Goal: Obtain resource: Download file/media

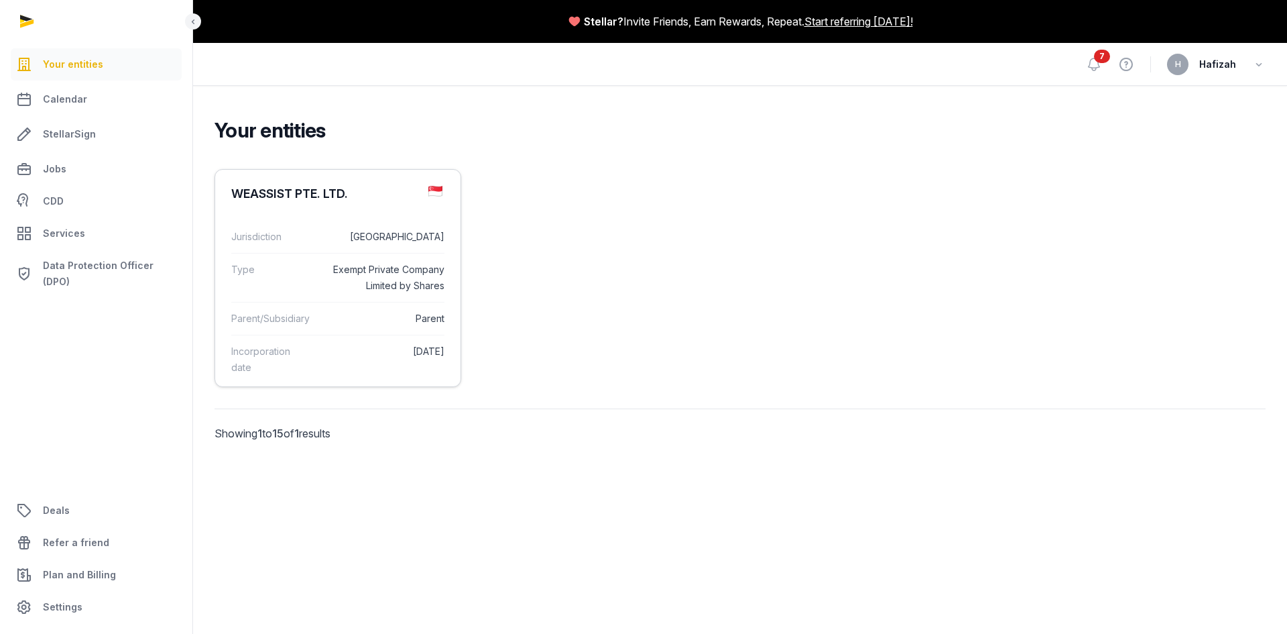
click at [382, 233] on dd "[GEOGRAPHIC_DATA]" at bounding box center [383, 237] width 121 height 16
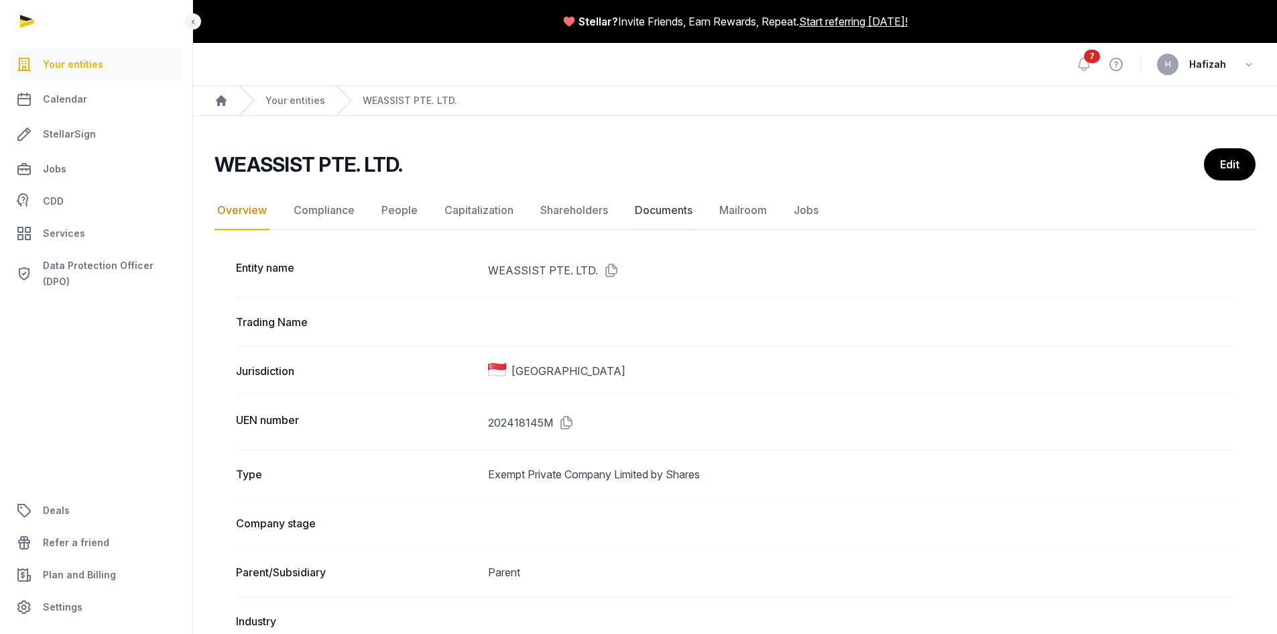
click at [658, 213] on link "Documents" at bounding box center [663, 210] width 63 height 39
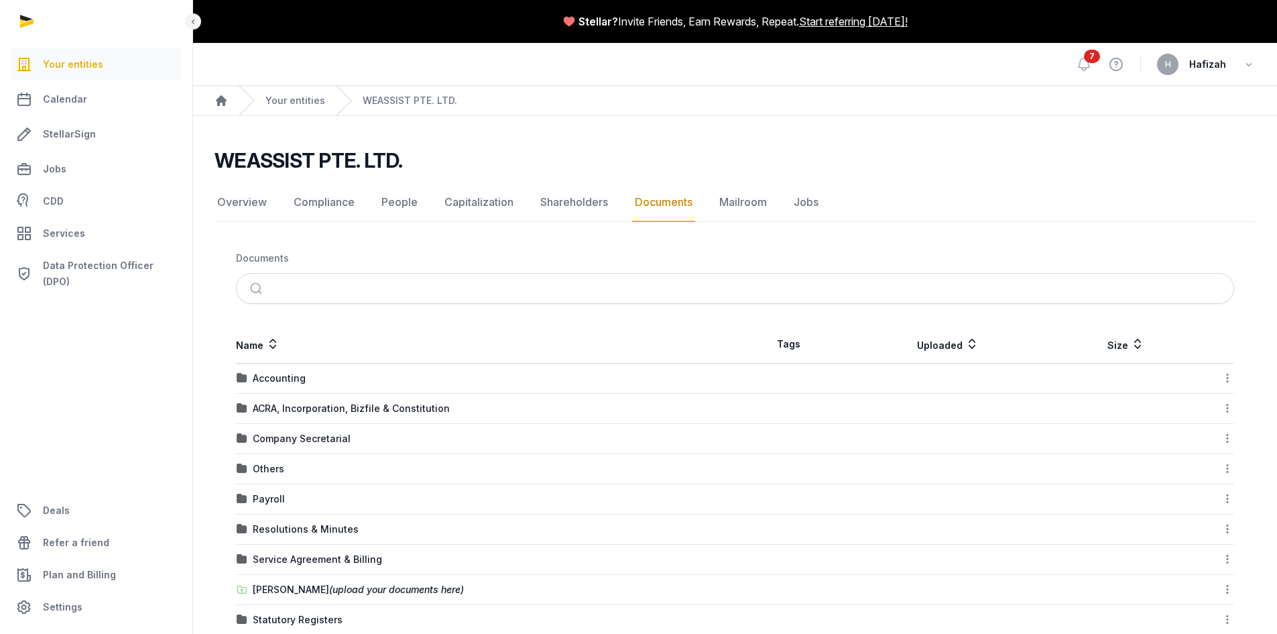
click at [347, 382] on div "Accounting" at bounding box center [486, 377] width 498 height 13
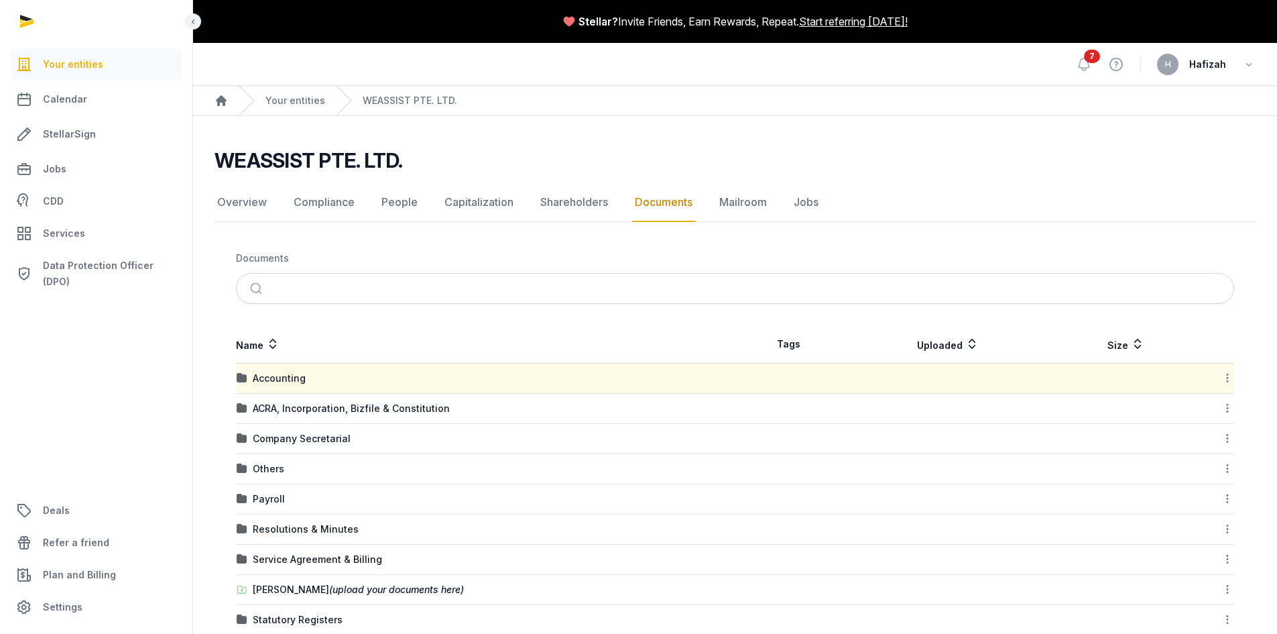
click at [347, 382] on div "Accounting" at bounding box center [486, 377] width 498 height 13
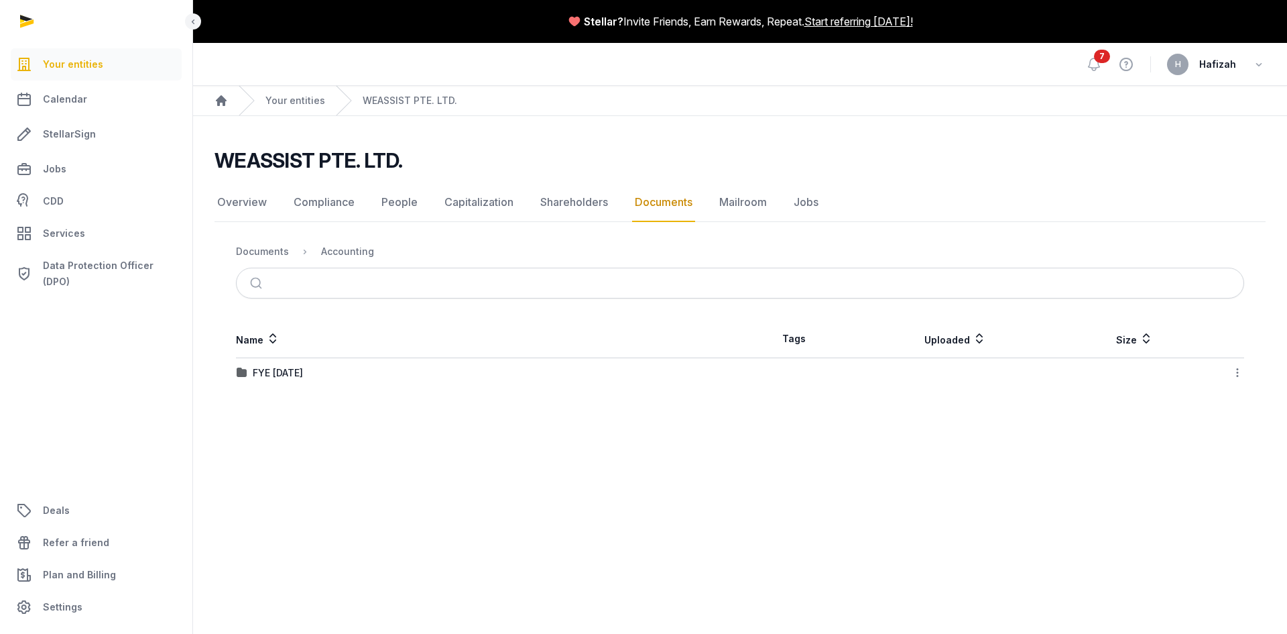
click at [360, 375] on div "FYE [DATE]" at bounding box center [488, 372] width 503 height 13
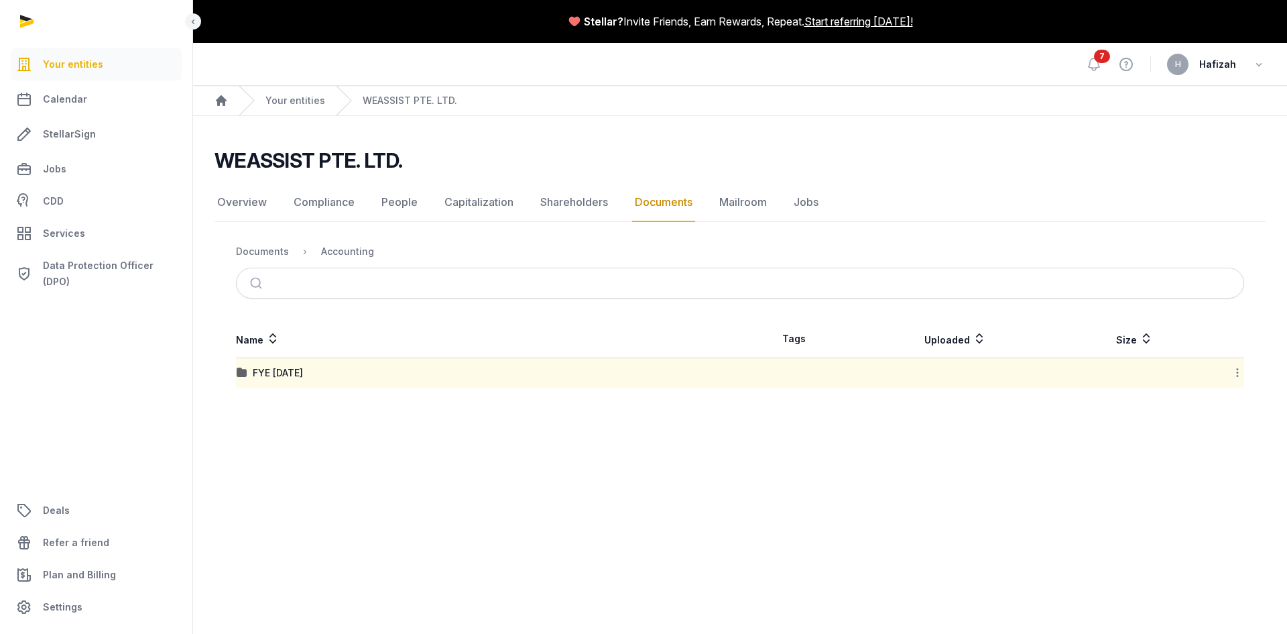
click at [360, 375] on div "FYE [DATE]" at bounding box center [488, 372] width 503 height 13
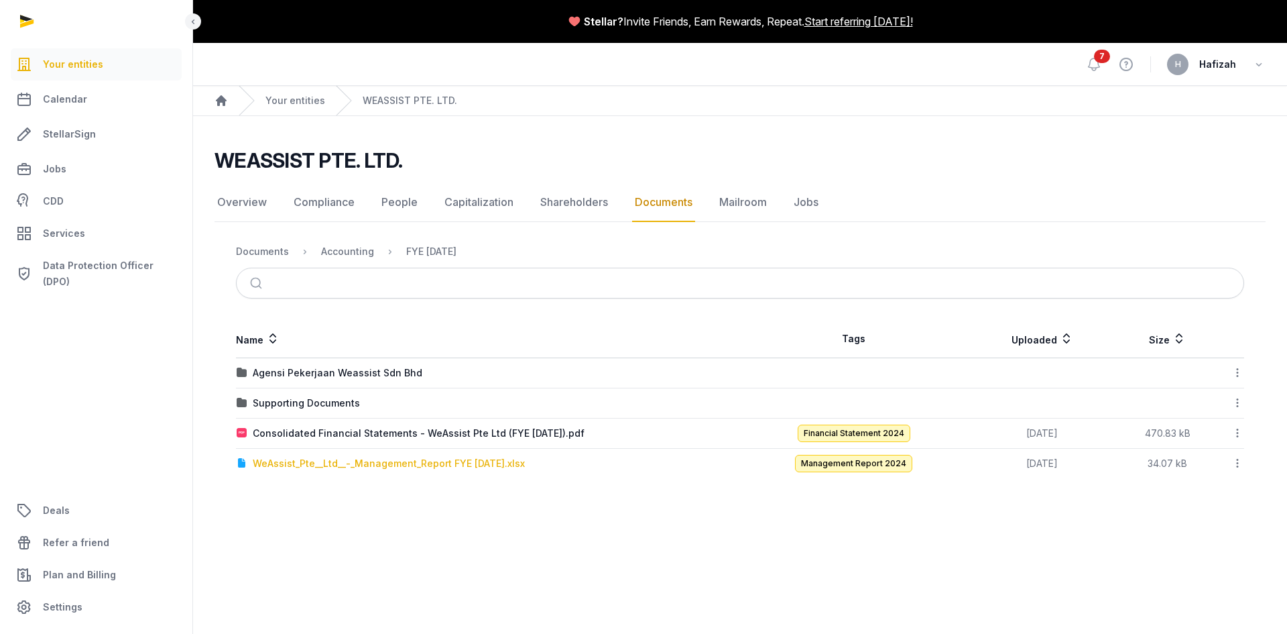
click at [442, 469] on div "WeAssist_Pte__Ltd__-_Management_Report FYE [DATE].xlsx" at bounding box center [389, 463] width 272 height 13
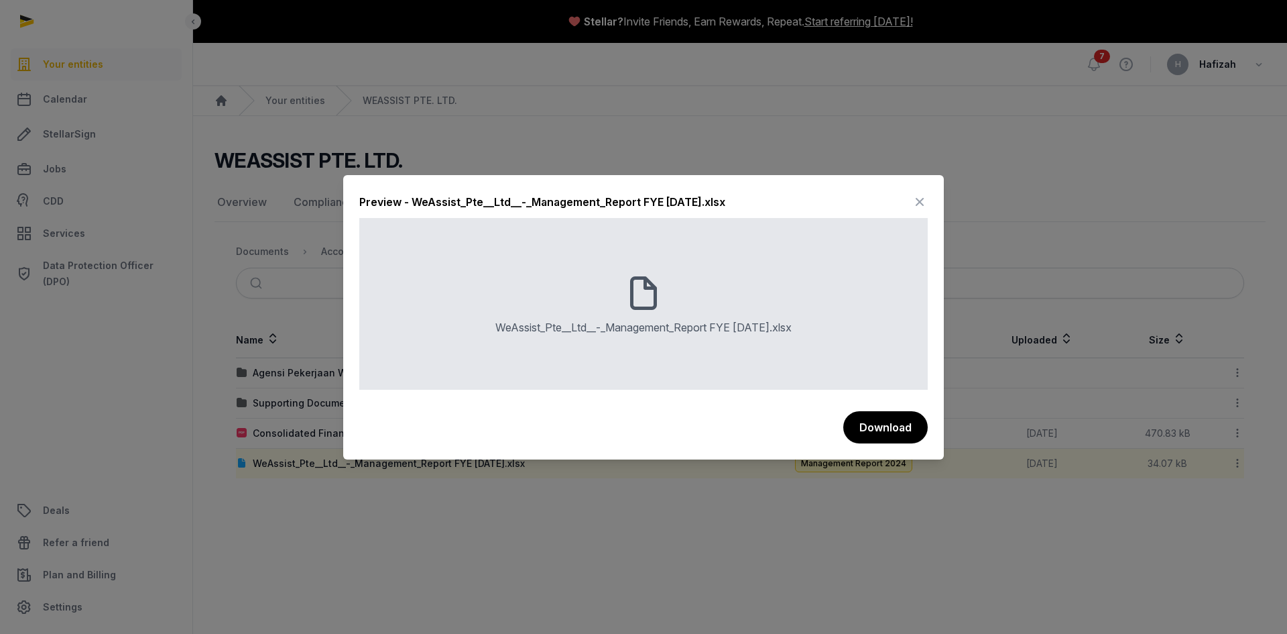
click at [647, 334] on div "WeAssist_Pte__Ltd__-_Management_Report FYE [DATE].xlsx" at bounding box center [644, 327] width 296 height 16
click at [902, 436] on button "Download" at bounding box center [885, 427] width 86 height 34
click at [911, 209] on div "Preview - WeAssist_Pte__Ltd__-_Management_Report FYE [DATE].xlsx" at bounding box center [643, 204] width 569 height 27
click at [918, 201] on icon at bounding box center [920, 201] width 16 height 21
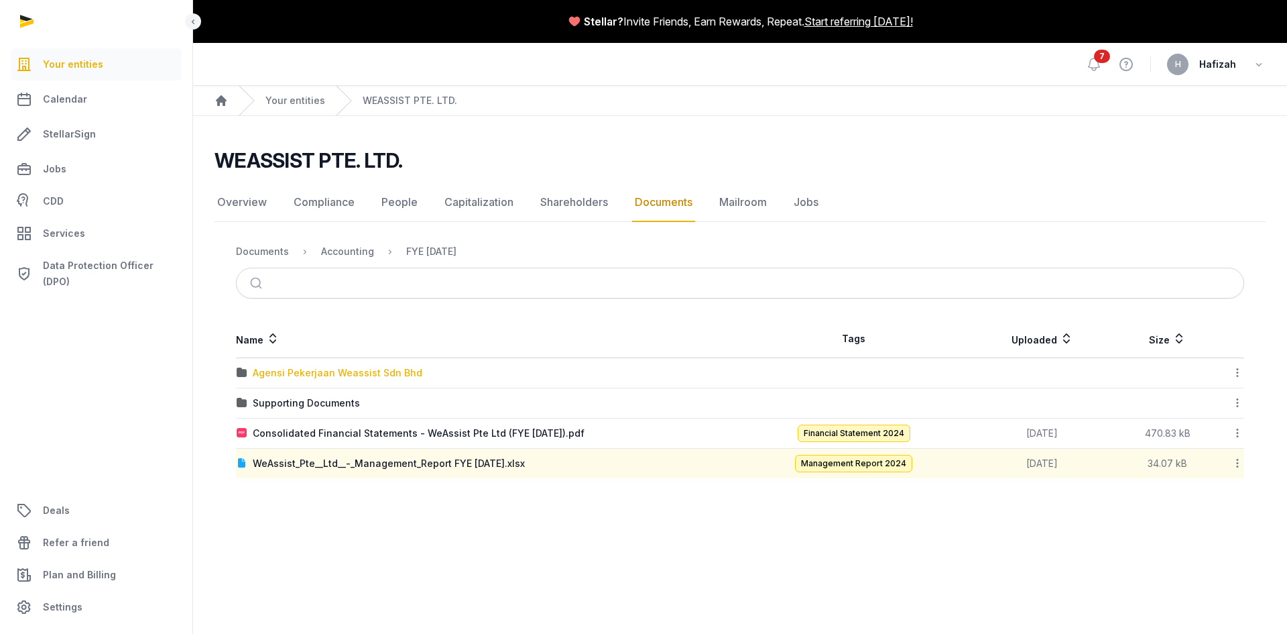
click at [287, 375] on div "Agensi Pekerjaan Weassist Sdn Bhd" at bounding box center [338, 372] width 170 height 13
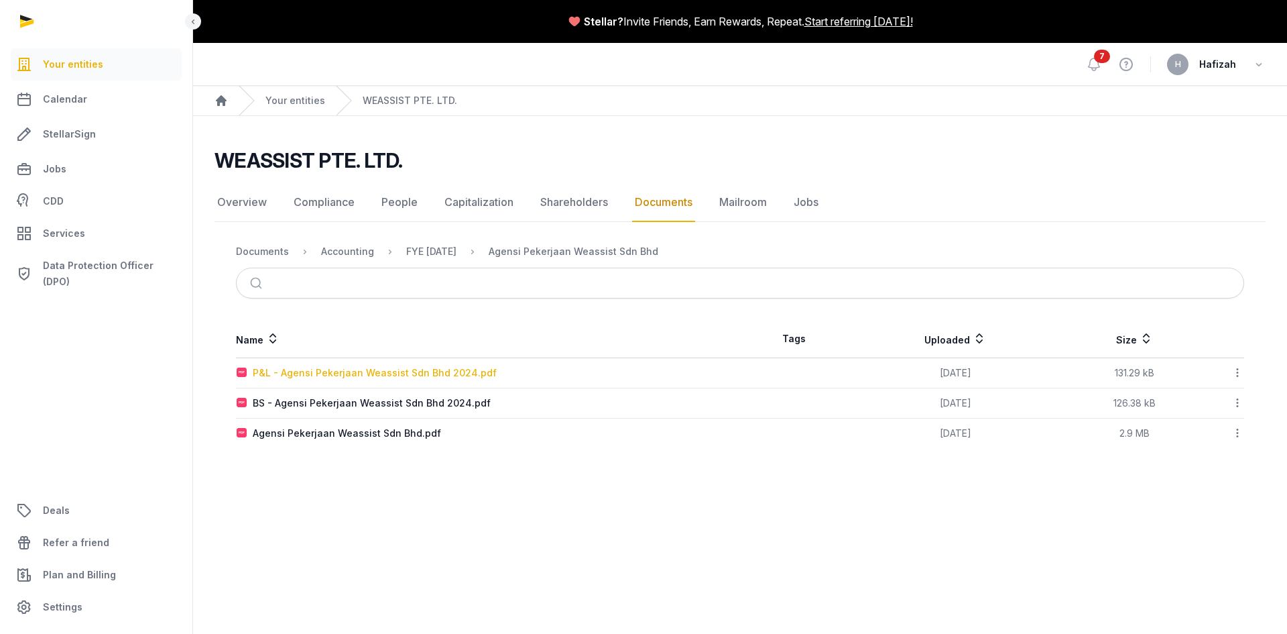
click at [365, 377] on div "P&L - Agensi Pekerjaan Weassist Sdn Bhd 2024.pdf" at bounding box center [375, 372] width 244 height 13
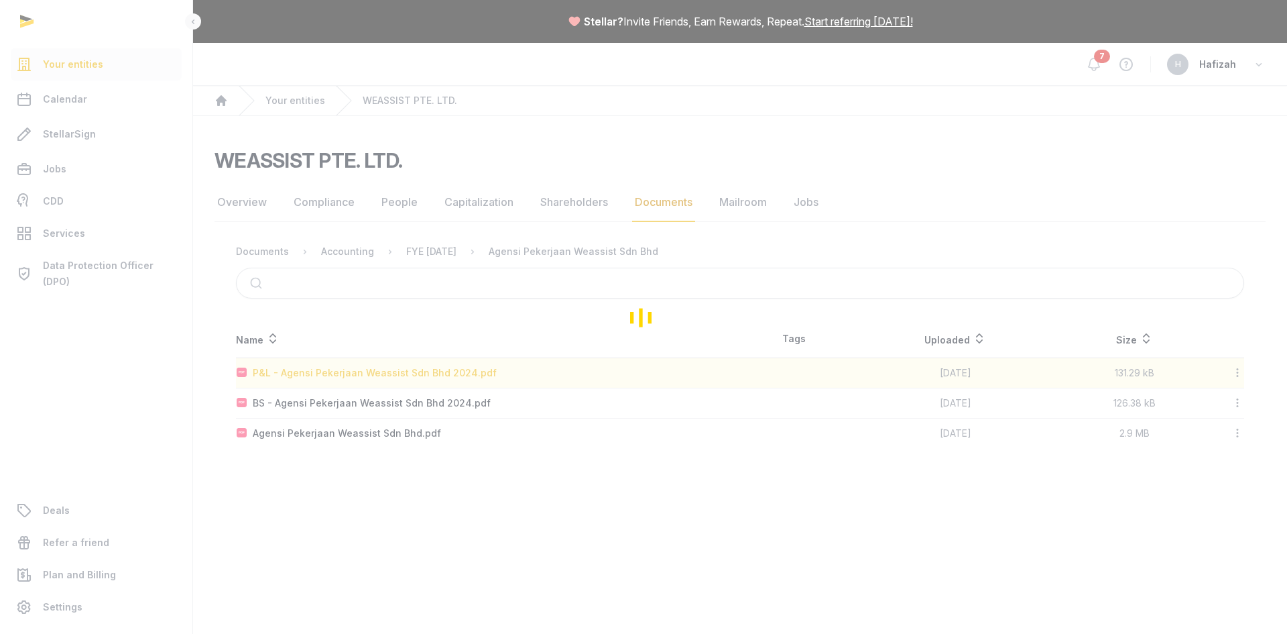
click at [365, 377] on div "Loading" at bounding box center [643, 317] width 1287 height 634
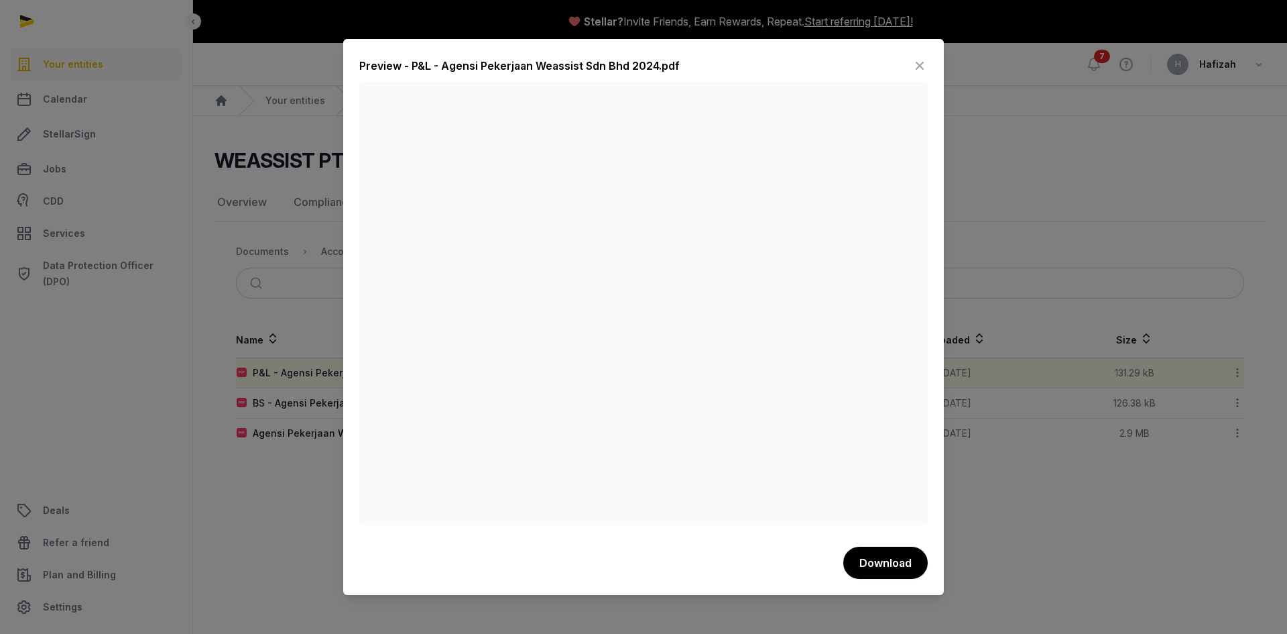
click at [907, 70] on div "Preview - P&L - Agensi Pekerjaan Weassist Sdn Bhd 2024.pdf" at bounding box center [643, 68] width 569 height 27
click at [922, 66] on icon at bounding box center [920, 65] width 16 height 21
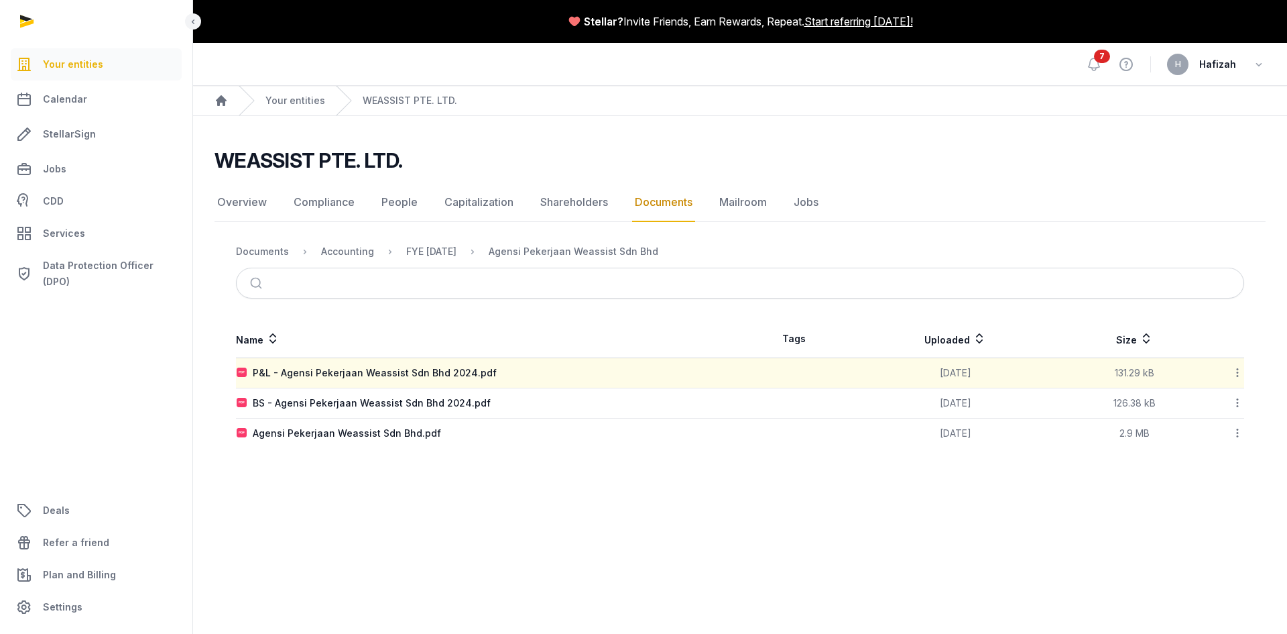
click at [664, 200] on link "Documents" at bounding box center [663, 202] width 63 height 39
click at [660, 208] on link "Documents" at bounding box center [663, 202] width 63 height 39
click at [445, 257] on div "FYE [DATE]" at bounding box center [431, 251] width 50 height 13
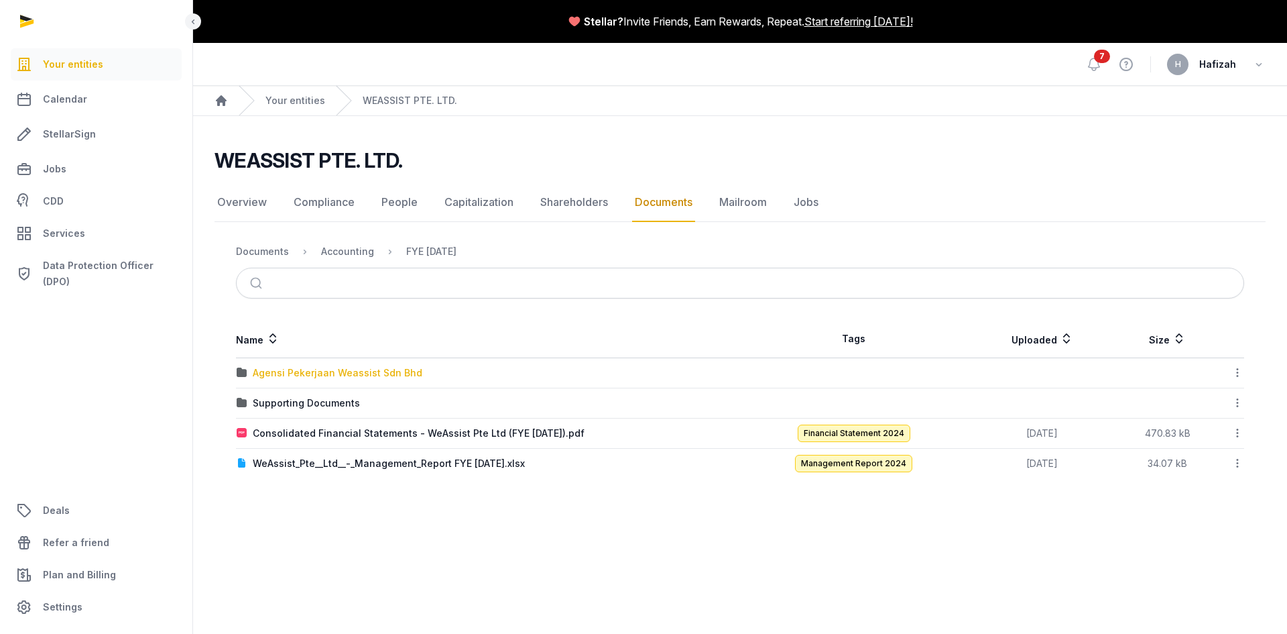
click at [284, 372] on div "Agensi Pekerjaan Weassist Sdn Bhd" at bounding box center [338, 372] width 170 height 13
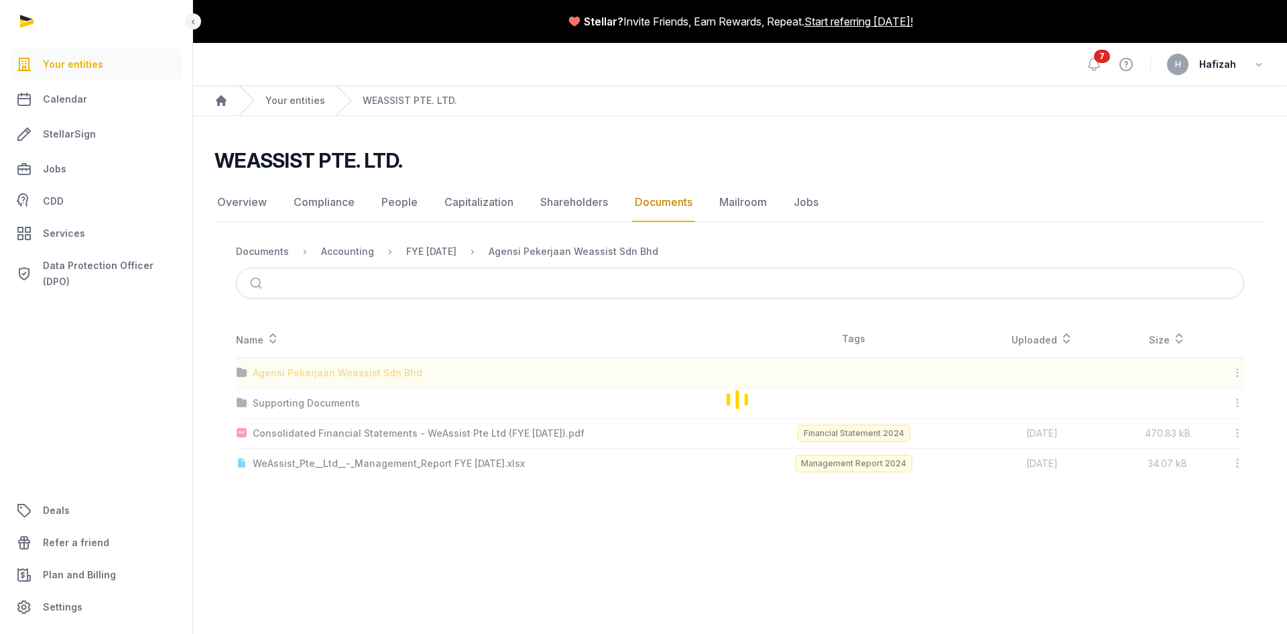
click at [284, 372] on div "Loading" at bounding box center [740, 399] width 1051 height 158
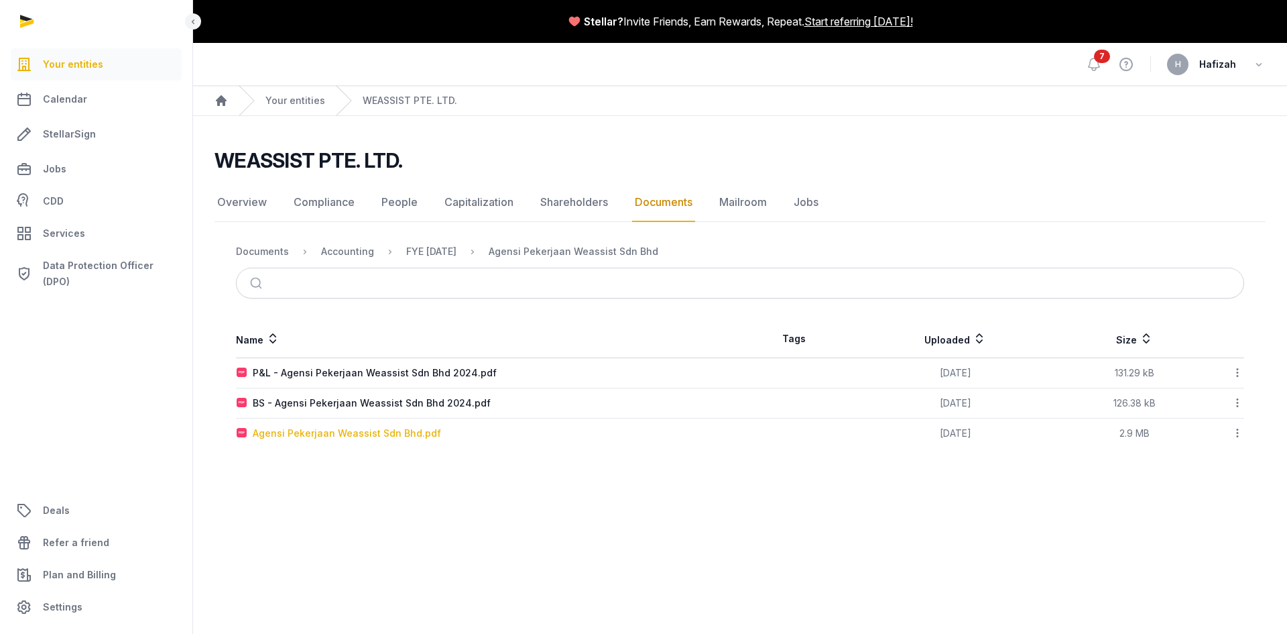
click at [306, 436] on div "Agensi Pekerjaan Weassist Sdn Bhd.pdf" at bounding box center [347, 432] width 188 height 13
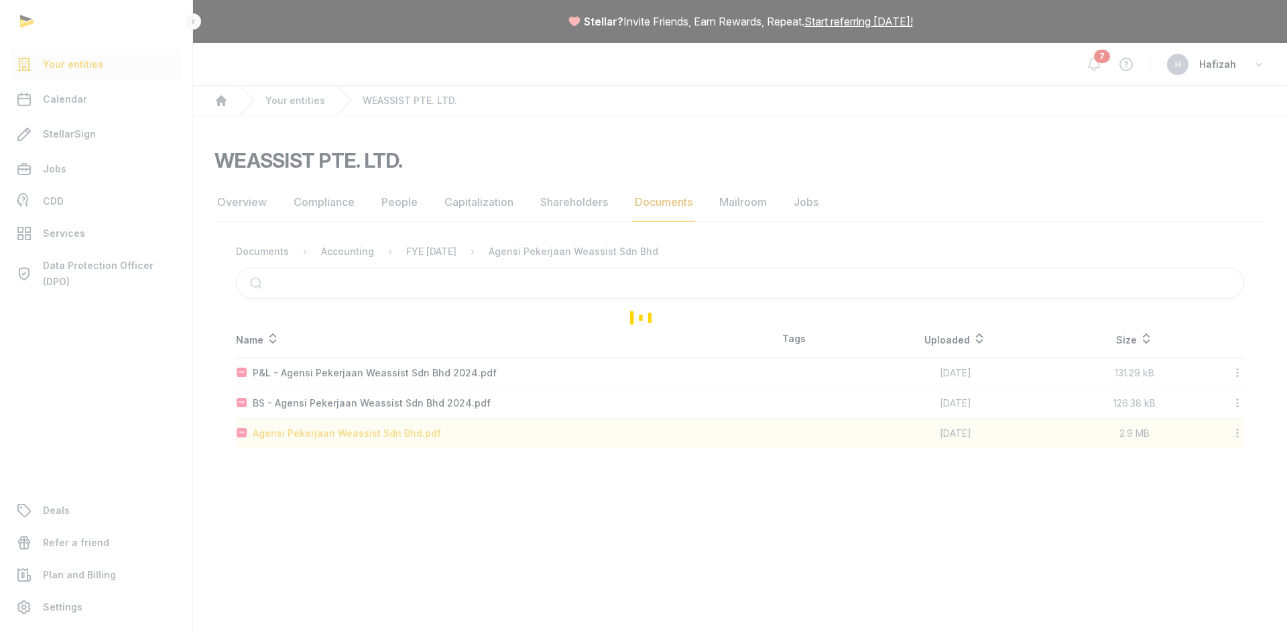
click at [306, 436] on div "Loading" at bounding box center [643, 317] width 1287 height 634
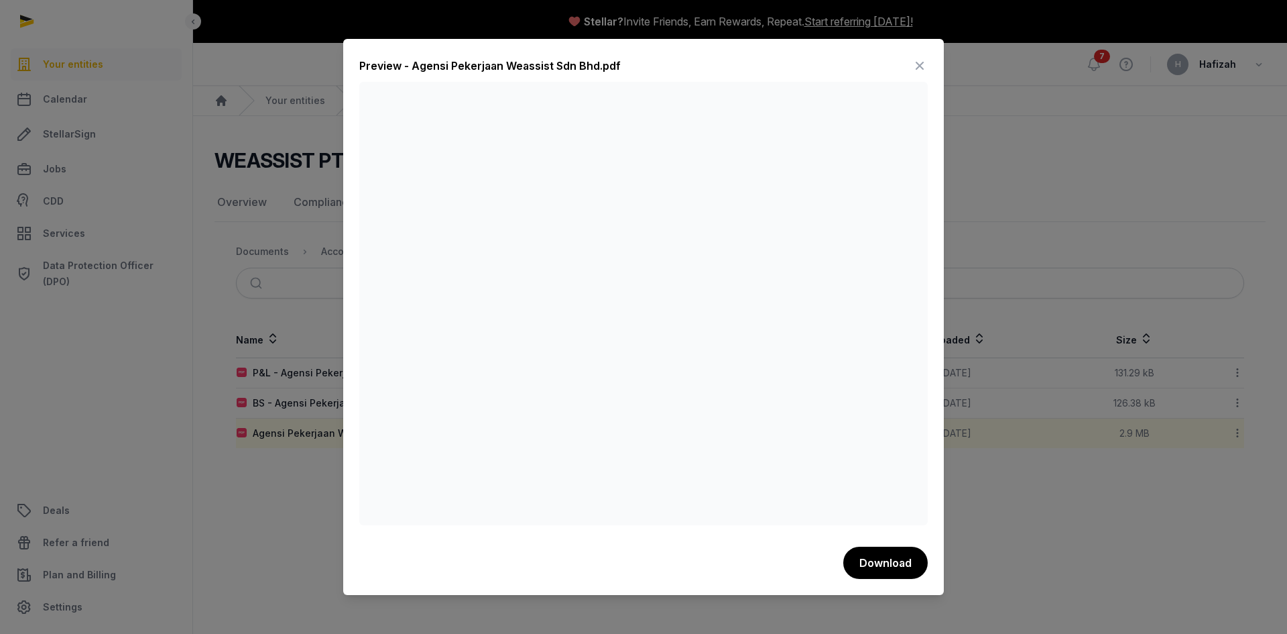
click at [924, 68] on icon at bounding box center [920, 65] width 16 height 21
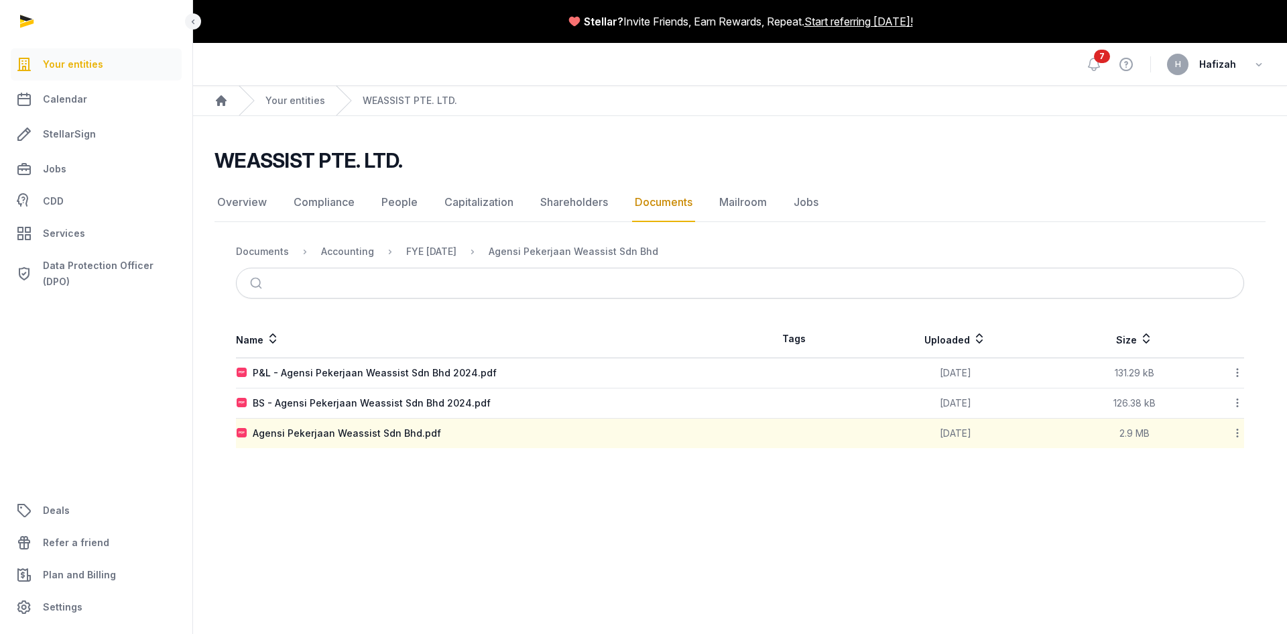
click at [668, 209] on link "Documents" at bounding box center [663, 202] width 63 height 39
click at [447, 256] on div "FYE [DATE]" at bounding box center [431, 251] width 50 height 13
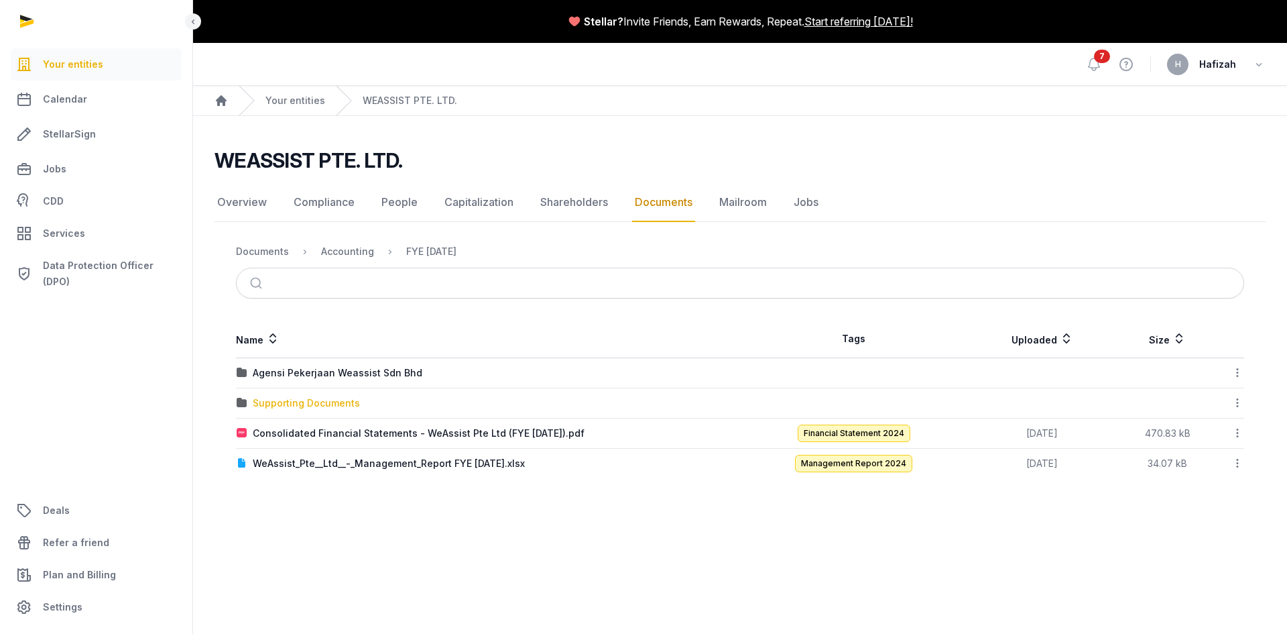
click at [310, 406] on div "Supporting Documents" at bounding box center [306, 402] width 107 height 13
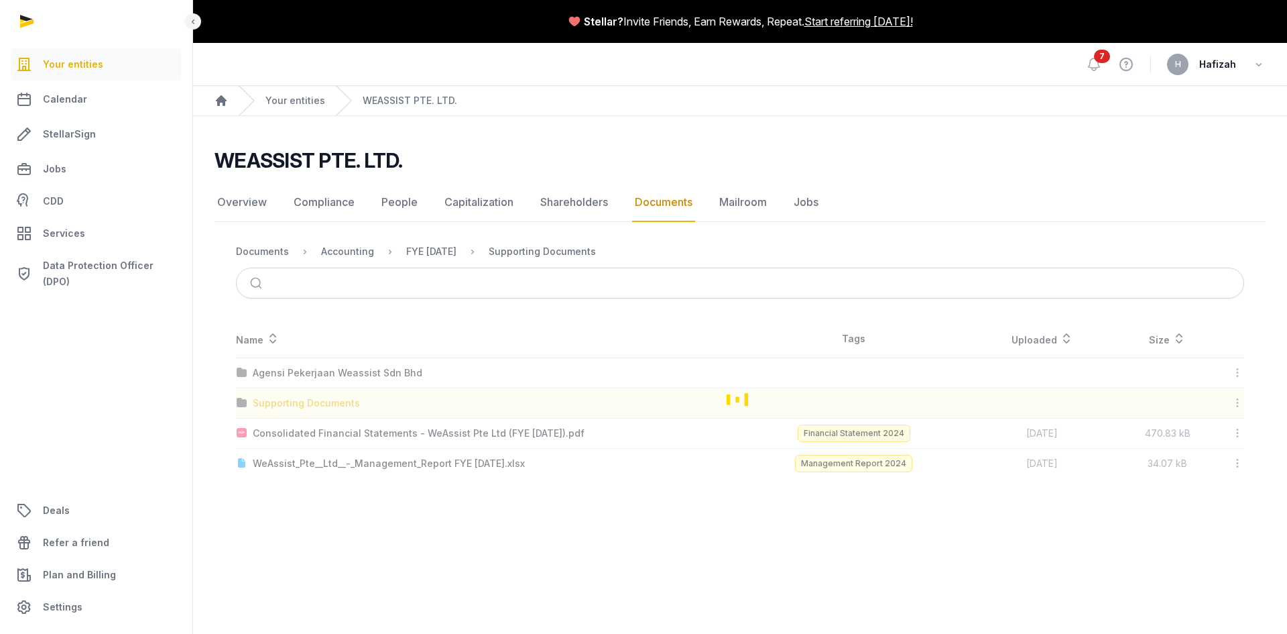
click at [310, 406] on div "Loading" at bounding box center [740, 399] width 1051 height 158
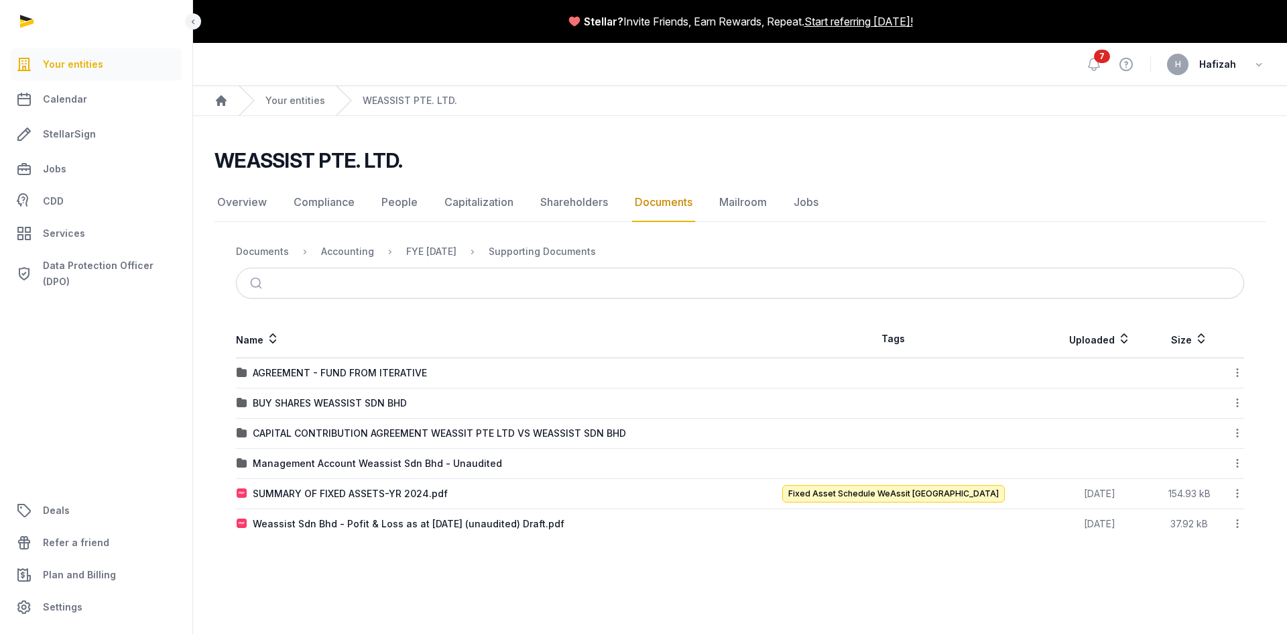
click at [345, 474] on td "Management Account Weassist Sdn Bhd - Unaudited" at bounding box center [488, 464] width 504 height 30
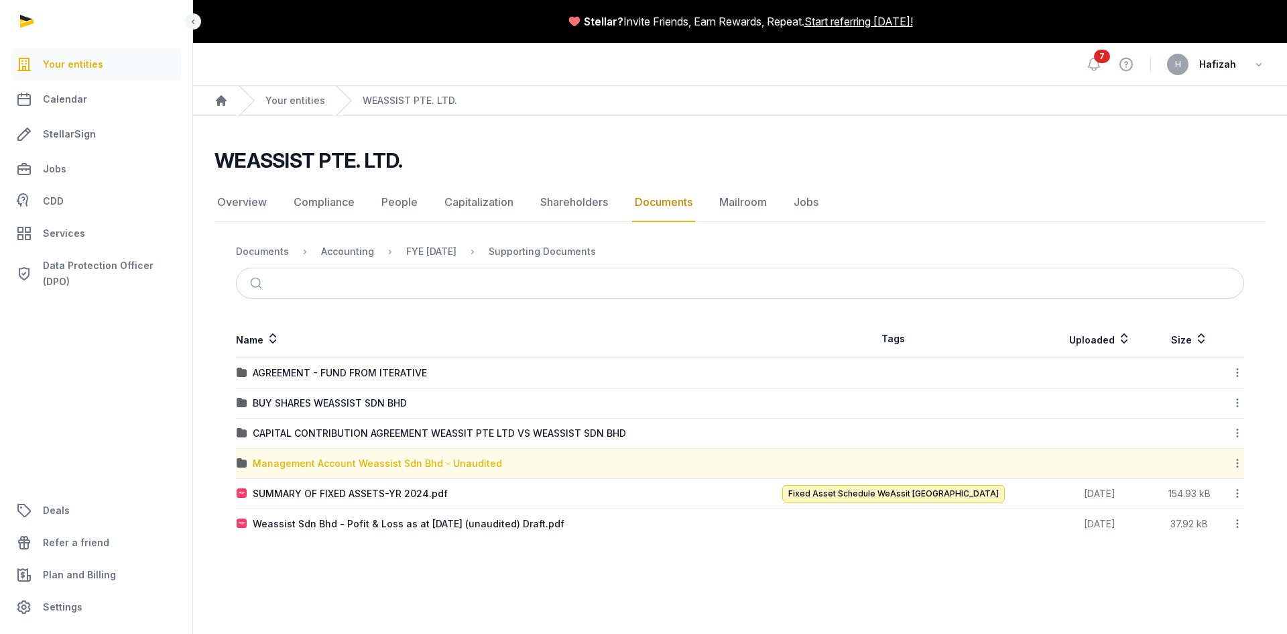
click at [345, 469] on div "Management Account Weassist Sdn Bhd - Unaudited" at bounding box center [377, 463] width 249 height 13
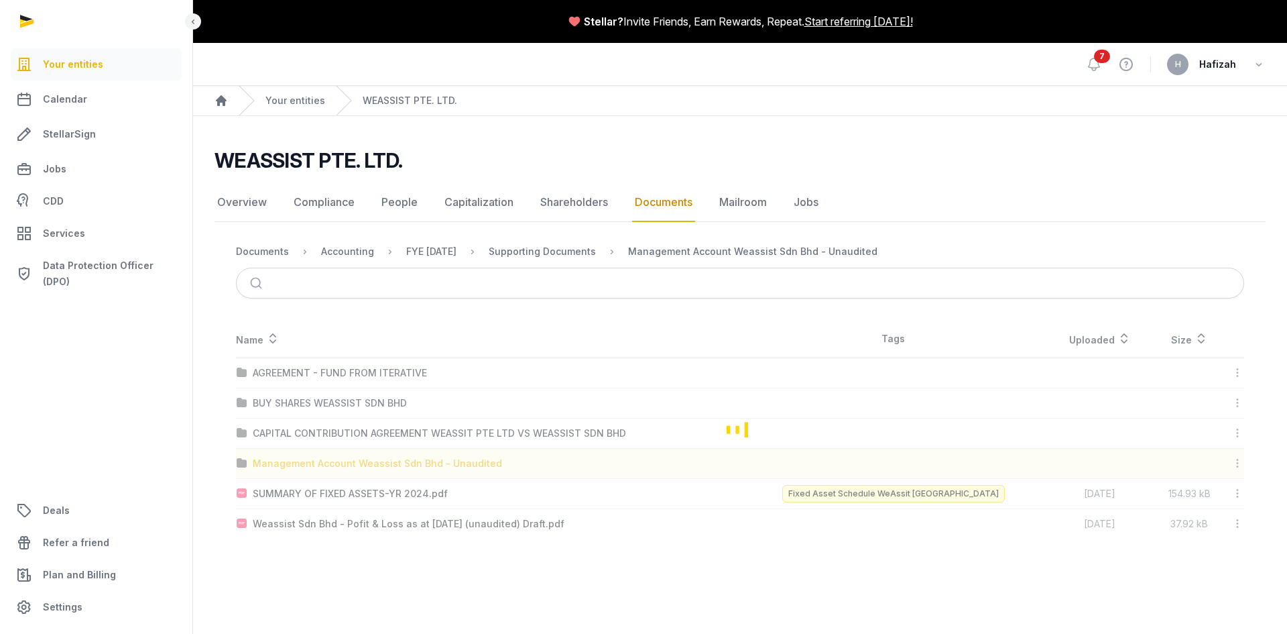
click at [345, 469] on div "Loading" at bounding box center [740, 429] width 1051 height 219
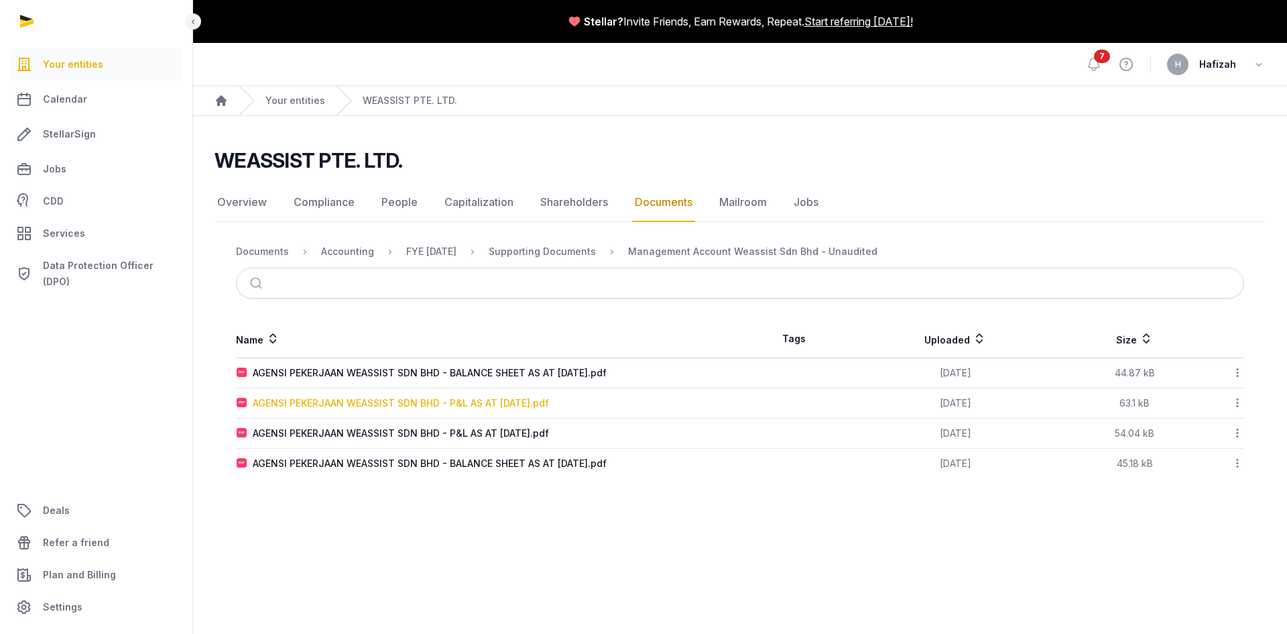
click at [496, 404] on div "AGENSI PEKERJAAN WEASSIST SDN BHD - P&L AS AT [DATE].pdf" at bounding box center [401, 402] width 296 height 13
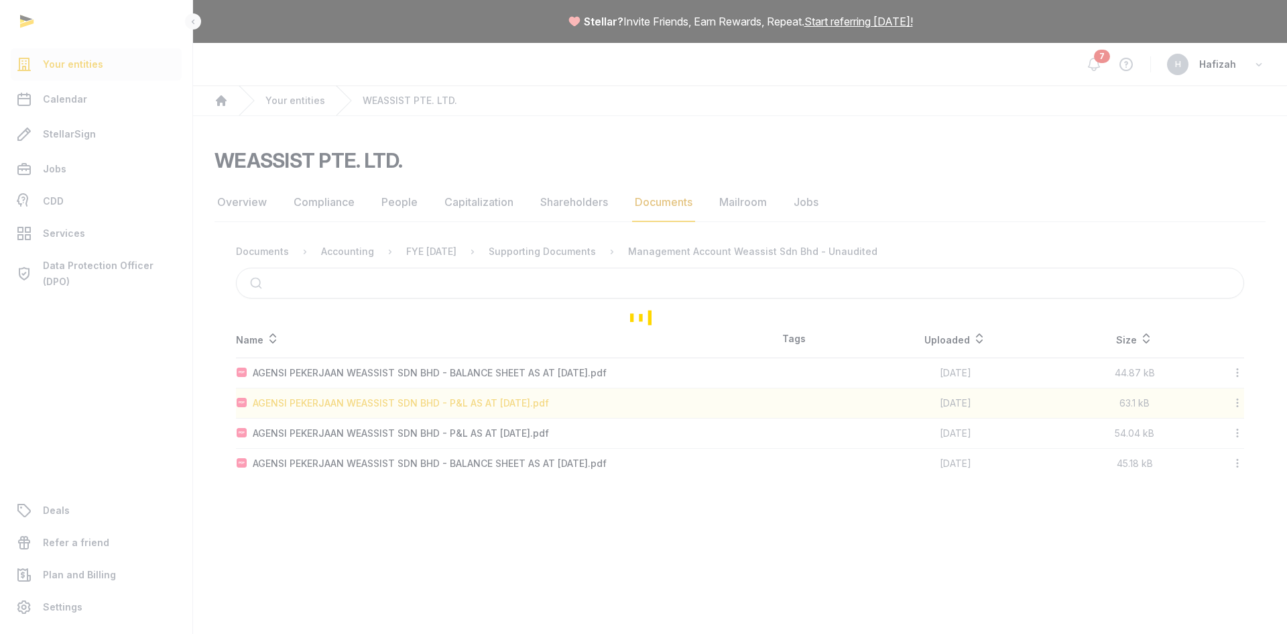
click at [496, 404] on div "Loading" at bounding box center [643, 317] width 1287 height 634
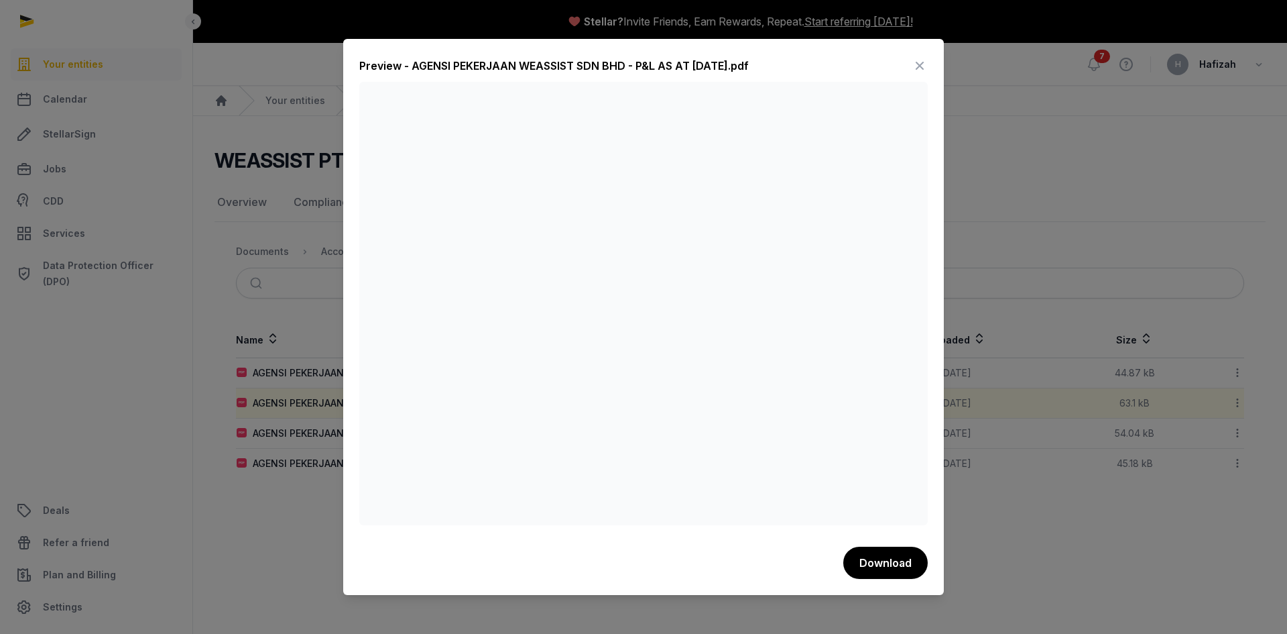
click at [1014, 243] on div at bounding box center [643, 317] width 1287 height 634
click at [152, 424] on div at bounding box center [643, 317] width 1287 height 634
click at [1059, 227] on div at bounding box center [643, 317] width 1287 height 634
click at [1013, 557] on div at bounding box center [643, 317] width 1287 height 634
click at [921, 62] on icon at bounding box center [920, 65] width 16 height 21
